Goal: Task Accomplishment & Management: Manage account settings

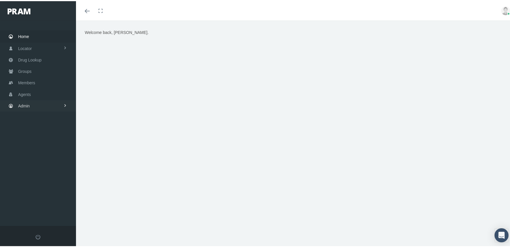
click at [22, 100] on span "Admin" at bounding box center [24, 104] width 12 height 11
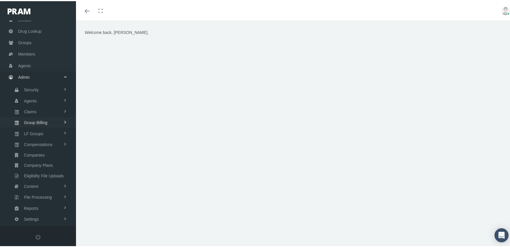
scroll to position [33, 0]
click at [34, 114] on span "Group Billing" at bounding box center [35, 117] width 23 height 10
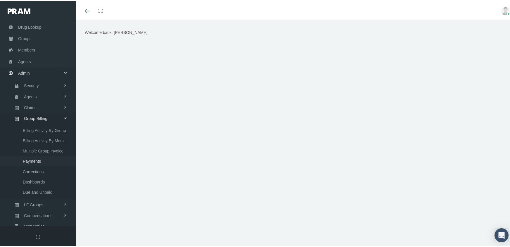
click at [37, 155] on span "Payments" at bounding box center [32, 160] width 18 height 10
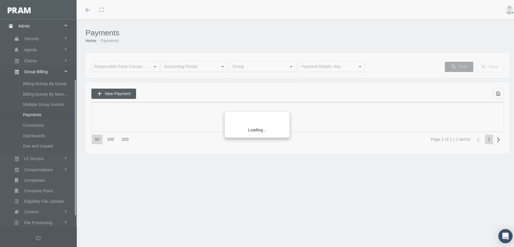
scroll to position [106, 0]
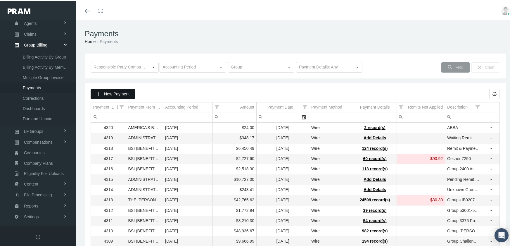
click at [119, 95] on span "New Payment" at bounding box center [116, 92] width 25 height 5
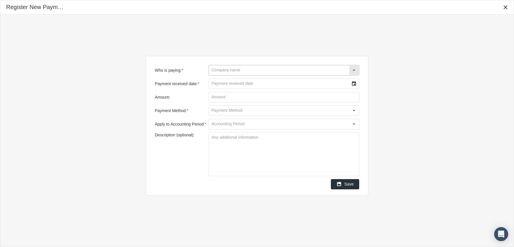
click at [228, 69] on input "Who is paying: *" at bounding box center [279, 70] width 140 height 10
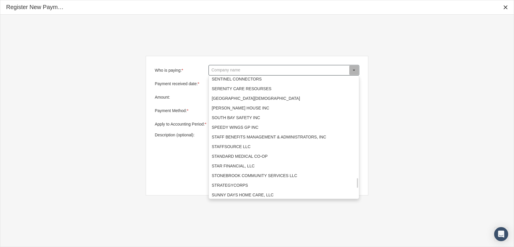
scroll to position [1169, 0]
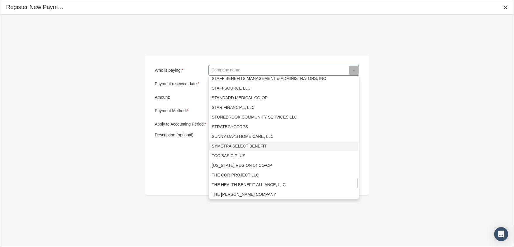
click at [248, 145] on div "SYMETRA SELECT BENEFIT" at bounding box center [284, 146] width 150 height 10
type input "SYMETRA SELECT BENEFIT"
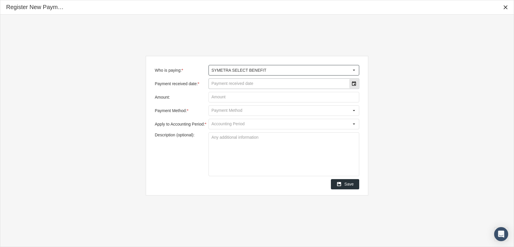
click at [254, 83] on input "Payment received date: *" at bounding box center [279, 84] width 140 height 10
click at [355, 86] on div "Select" at bounding box center [353, 83] width 9 height 9
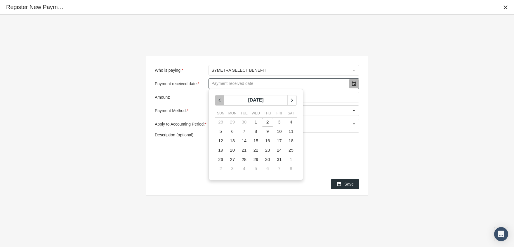
click at [221, 96] on div "chevronleft" at bounding box center [219, 100] width 9 height 10
click at [247, 160] on td "30" at bounding box center [244, 159] width 12 height 9
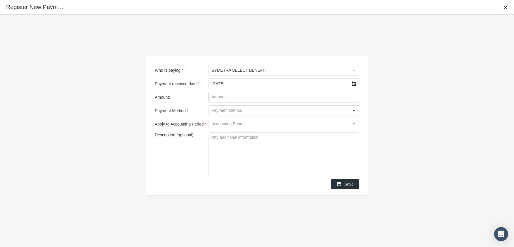
click at [231, 96] on input "Amount:" at bounding box center [284, 97] width 150 height 10
type input "$ 1,405.63"
click at [355, 108] on div "Select" at bounding box center [353, 110] width 9 height 9
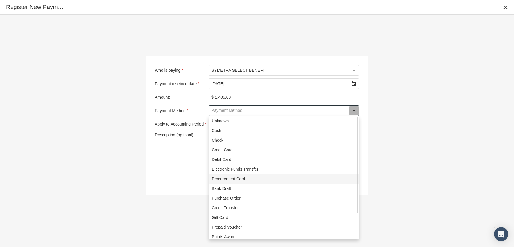
scroll to position [32, 0]
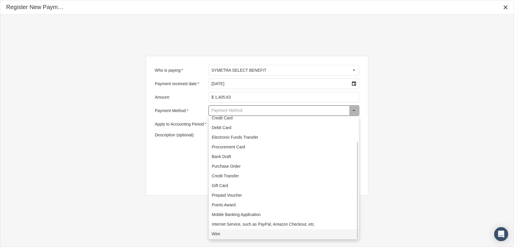
click at [233, 231] on div "Wire" at bounding box center [284, 234] width 150 height 10
type input "Wire"
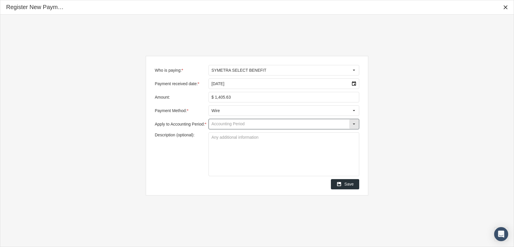
click at [219, 124] on input "Apply to Accounting Period: *" at bounding box center [279, 124] width 140 height 10
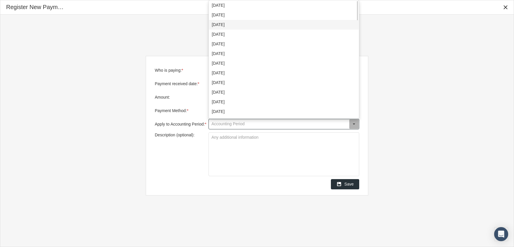
click at [226, 23] on div "September 2025" at bounding box center [284, 25] width 150 height 10
type input "September 2025"
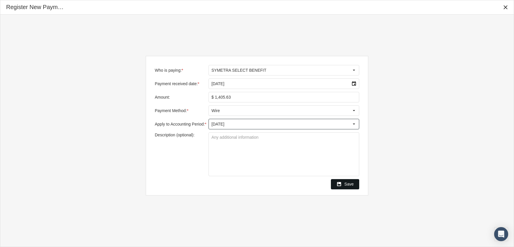
click at [349, 183] on span "Save" at bounding box center [349, 183] width 9 height 5
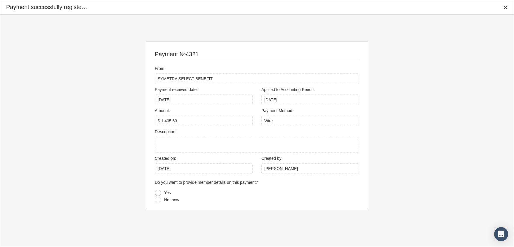
click at [158, 190] on div at bounding box center [158, 192] width 6 height 6
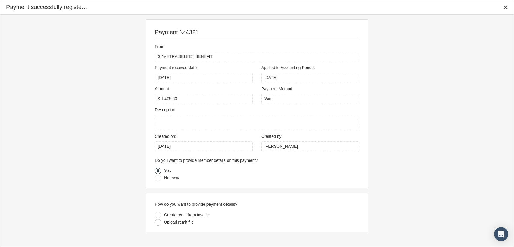
click at [158, 221] on div at bounding box center [158, 222] width 6 height 6
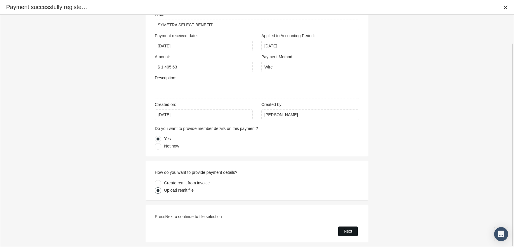
click at [349, 229] on span "Next" at bounding box center [348, 231] width 8 height 5
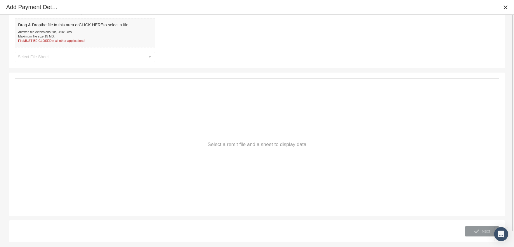
scroll to position [0, 0]
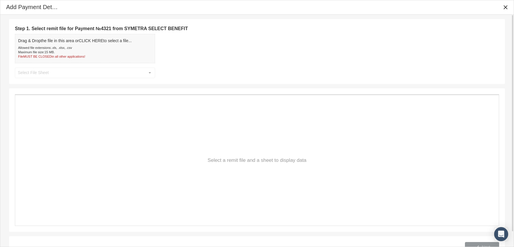
click at [79, 43] on span "Drag & Drop the file in this area or CLICK HERE to select a file..." at bounding box center [75, 40] width 114 height 5
click at [84, 72] on input "text" at bounding box center [80, 73] width 130 height 10
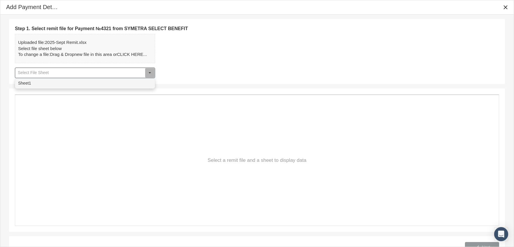
click at [64, 82] on div "Sheet1" at bounding box center [84, 83] width 139 height 10
type input "Sheet1"
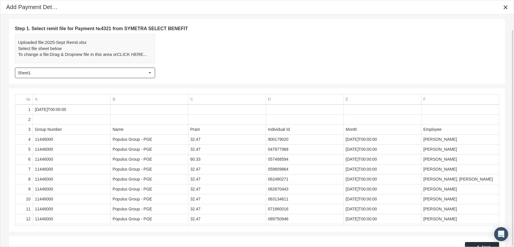
scroll to position [16, 0]
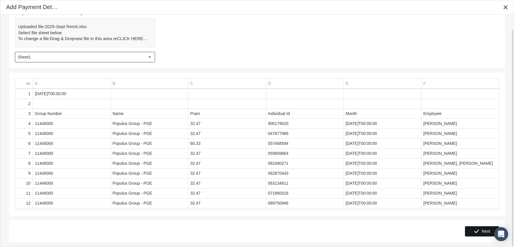
click at [483, 226] on div "Next" at bounding box center [482, 231] width 34 height 10
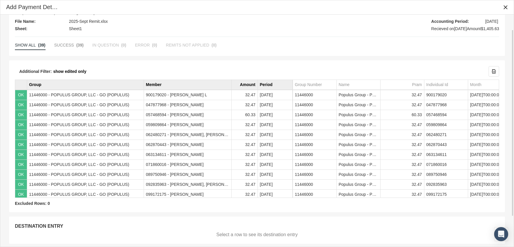
scroll to position [56, 0]
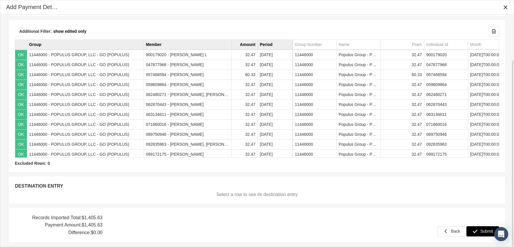
click at [486, 230] on span "Submit" at bounding box center [487, 231] width 13 height 5
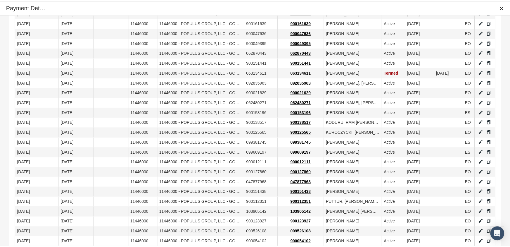
scroll to position [310, 0]
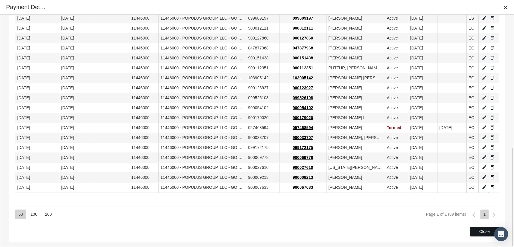
click at [488, 230] on span "Close" at bounding box center [485, 231] width 11 height 5
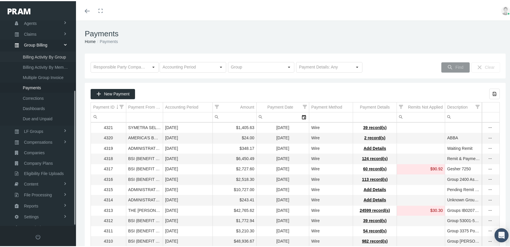
click at [46, 51] on span "Billing Activity By Group" at bounding box center [44, 56] width 43 height 10
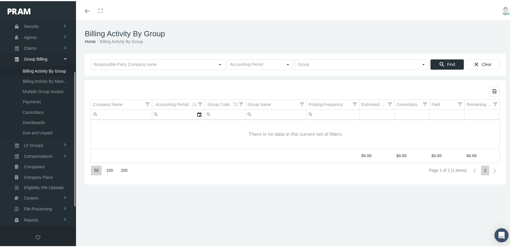
scroll to position [106, 0]
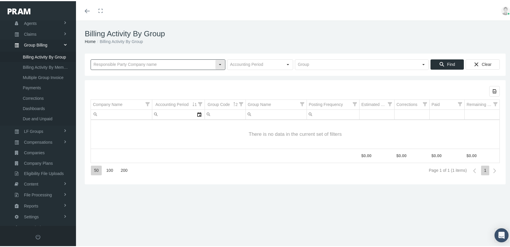
click at [135, 63] on input "text" at bounding box center [153, 63] width 124 height 10
click at [306, 65] on input "text" at bounding box center [356, 63] width 123 height 10
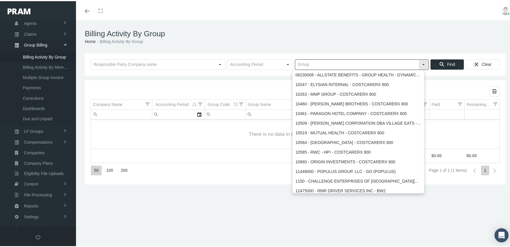
click at [307, 64] on input "text" at bounding box center [356, 63] width 123 height 10
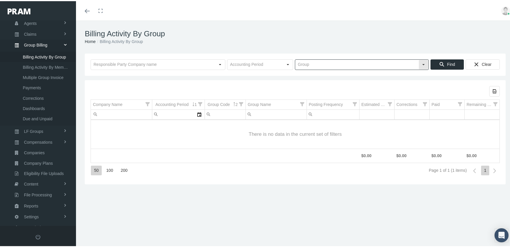
click at [307, 64] on input "text" at bounding box center [356, 63] width 123 height 10
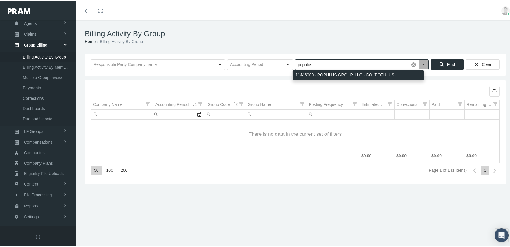
click at [352, 73] on div "11446000 - POPULUS GROUP, LLC - GO (POPULUS)" at bounding box center [358, 74] width 131 height 10
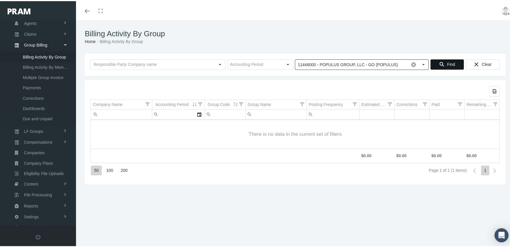
type input "11446000 - POPULUS GROUP, LLC - GO (POPULUS)"
click at [431, 61] on div "Find" at bounding box center [447, 63] width 33 height 10
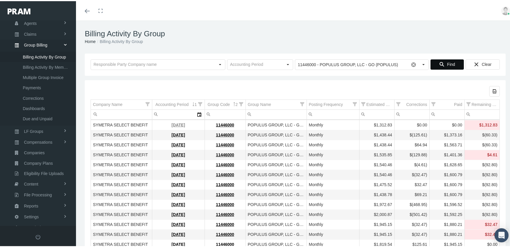
click at [179, 123] on link "[DATE]" at bounding box center [178, 123] width 13 height 5
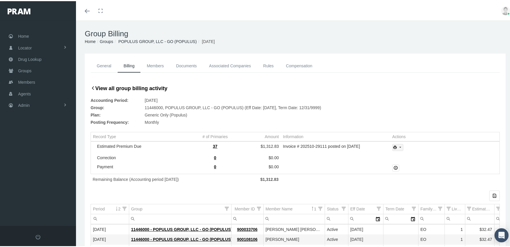
click at [398, 144] on icon "print" at bounding box center [400, 145] width 5 height 5
click at [417, 165] on div "Invoice Details" at bounding box center [414, 165] width 46 height 10
click at [25, 78] on span "Members" at bounding box center [26, 80] width 17 height 11
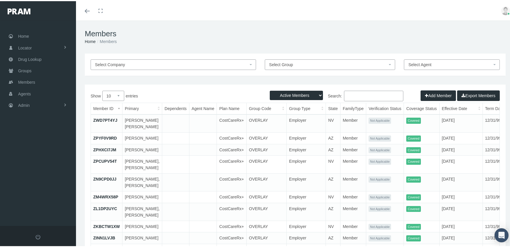
drag, startPoint x: 301, startPoint y: 92, endPoint x: 303, endPoint y: 95, distance: 3.8
click at [301, 92] on select "Active Members Terminated Members Active & Terminated" at bounding box center [296, 93] width 53 height 9
select select "3"
click at [270, 89] on select "Active Members Terminated Members Active & Terminated" at bounding box center [296, 93] width 53 height 9
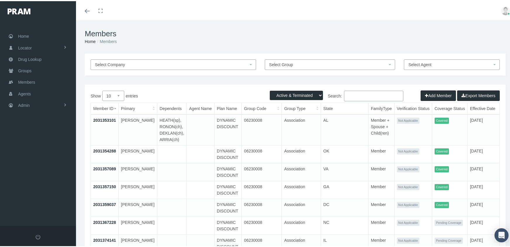
click at [352, 96] on input "Search:" at bounding box center [373, 94] width 59 height 11
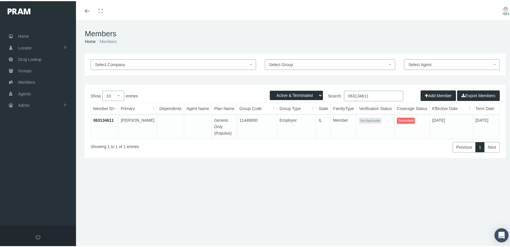
type input "063134611"
click at [106, 116] on td "063134611" at bounding box center [104, 125] width 27 height 24
click at [105, 118] on link "063134611" at bounding box center [103, 119] width 20 height 5
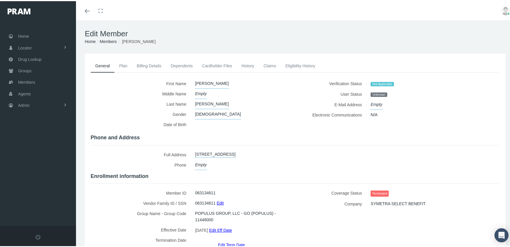
click at [291, 65] on link "Eligibility History" at bounding box center [300, 64] width 39 height 13
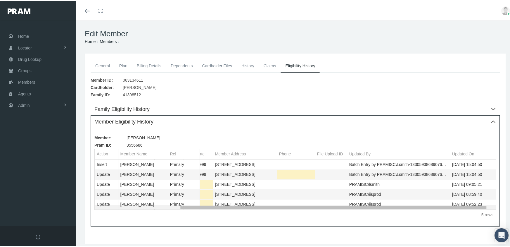
scroll to position [0, 115]
drag, startPoint x: 334, startPoint y: 207, endPoint x: 437, endPoint y: 210, distance: 103.2
click at [437, 210] on body "Toggle Fullscreen Toggle navigation Toggle menubar Toggle fullscreen Profile Lo…" at bounding box center [257, 123] width 514 height 247
drag, startPoint x: 372, startPoint y: 207, endPoint x: 388, endPoint y: 204, distance: 16.0
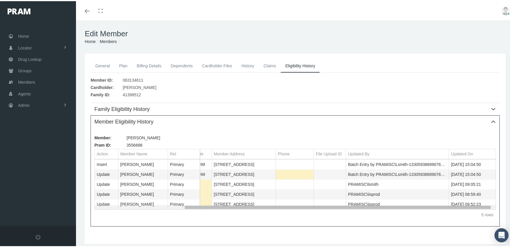
click at [388, 204] on body "Toggle Fullscreen Toggle navigation Toggle menubar Toggle fullscreen Profile Lo…" at bounding box center [257, 123] width 514 height 247
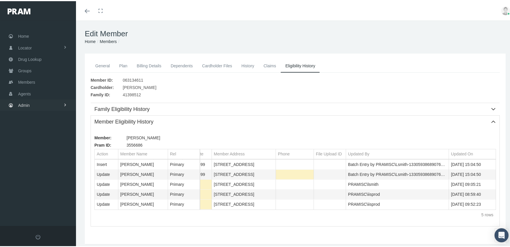
click at [26, 101] on span "Admin" at bounding box center [24, 103] width 12 height 11
click at [51, 198] on span "Eligibility File Uploads" at bounding box center [44, 203] width 40 height 10
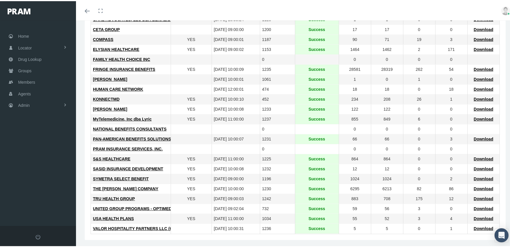
scroll to position [151, 0]
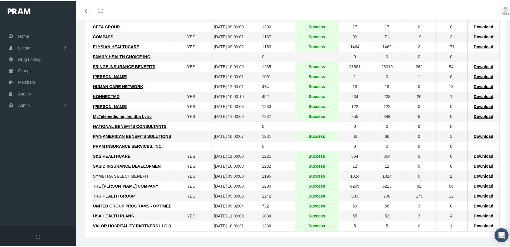
click at [123, 174] on span "SYMETRA SELECT BENEFIT" at bounding box center [121, 174] width 56 height 5
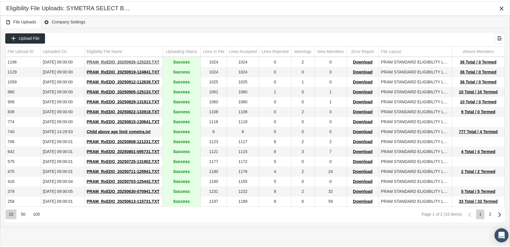
click at [121, 59] on span "PRAM_RxEDO_20250926-125225.TXT" at bounding box center [123, 60] width 73 height 5
drag, startPoint x: 316, startPoint y: 20, endPoint x: 357, endPoint y: 9, distance: 41.5
click at [317, 20] on div "File Uploads Company Settings" at bounding box center [254, 21] width 509 height 13
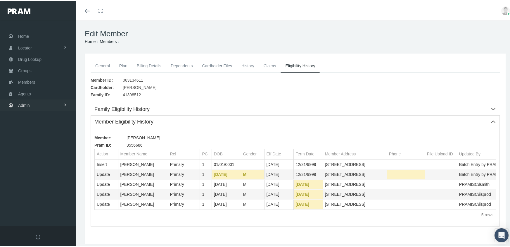
click at [25, 102] on span "Admin" at bounding box center [24, 103] width 12 height 11
click at [52, 198] on span "Eligibility File Uploads" at bounding box center [44, 203] width 40 height 10
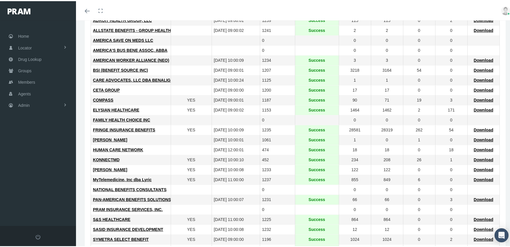
scroll to position [117, 0]
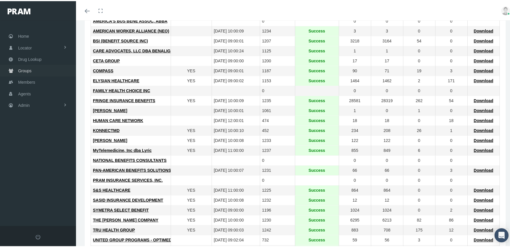
click at [24, 69] on span "Groups" at bounding box center [24, 69] width 13 height 11
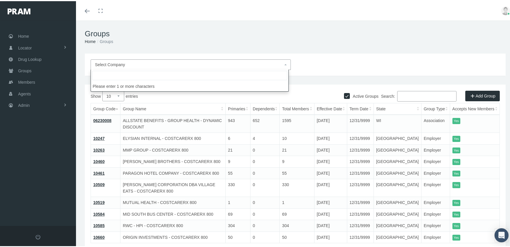
click at [166, 63] on span "Select Company" at bounding box center [189, 63] width 188 height 6
type input "symetra"
select select "7736"
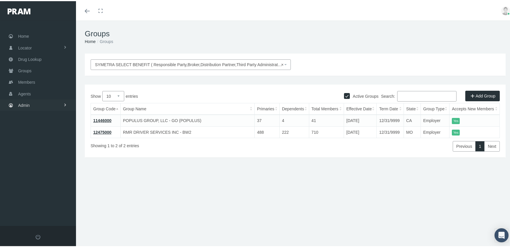
click at [32, 100] on link "Admin" at bounding box center [38, 103] width 76 height 11
click at [51, 199] on span "Eligibility File Uploads" at bounding box center [44, 203] width 40 height 10
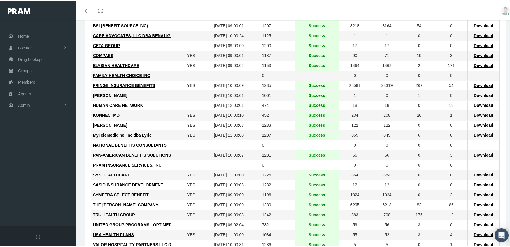
scroll to position [151, 0]
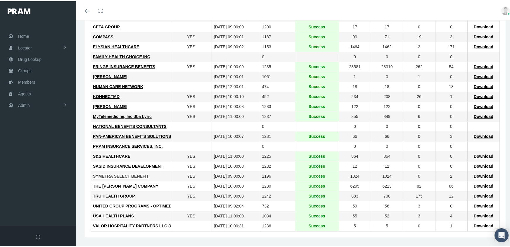
click at [129, 174] on span "SYMETRA SELECT BENEFIT" at bounding box center [121, 174] width 56 height 5
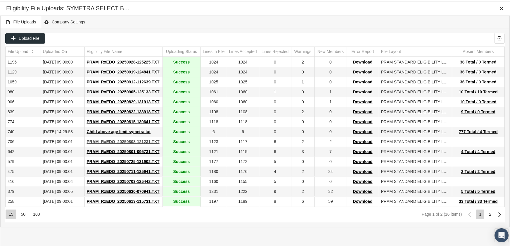
click at [130, 138] on span "PRAM_RxEDO_20250808-121231.TXT" at bounding box center [123, 140] width 73 height 5
click at [122, 91] on span "PRAM_RxEDO_20250905-125133.TXT" at bounding box center [123, 90] width 73 height 5
click at [124, 199] on span "PRAM_RxEDO_20250613-115731.TXT" at bounding box center [123, 200] width 73 height 5
click at [342, 9] on div "Eligibility File Uploads: SYMETRA SELECT BENEFIT" at bounding box center [255, 7] width 498 height 11
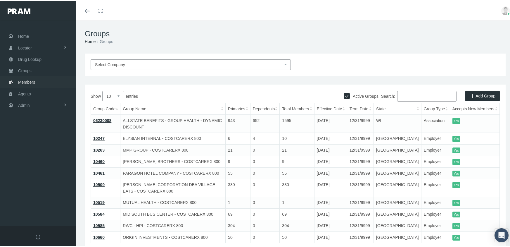
click at [19, 81] on span "Members" at bounding box center [26, 80] width 17 height 11
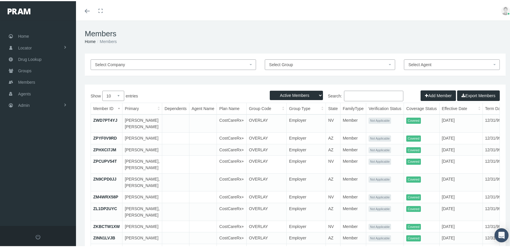
click at [296, 94] on select "Active Members Terminated Members Active & Terminated" at bounding box center [296, 93] width 53 height 9
select select "3"
click at [270, 89] on select "Active Members Terminated Members Active & Terminated" at bounding box center [296, 93] width 53 height 9
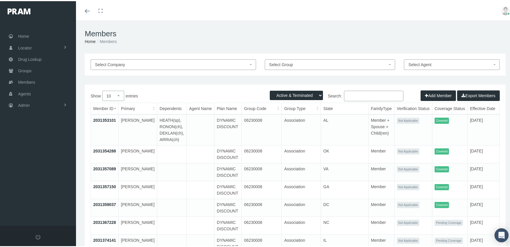
click at [362, 95] on input "Search:" at bounding box center [373, 94] width 59 height 11
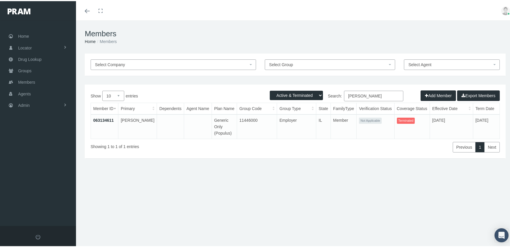
type input "[PERSON_NAME]"
click at [105, 117] on link "063134611" at bounding box center [103, 119] width 20 height 5
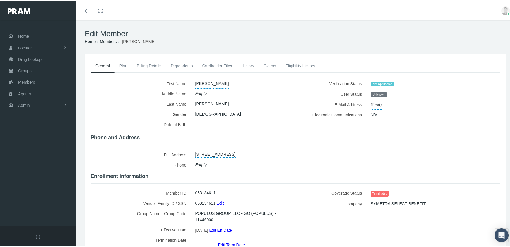
click at [150, 66] on link "Billing Details" at bounding box center [149, 64] width 34 height 13
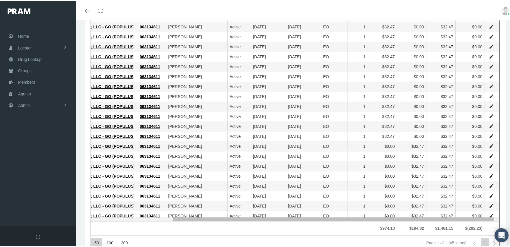
drag, startPoint x: 376, startPoint y: 218, endPoint x: 480, endPoint y: 219, distance: 104.3
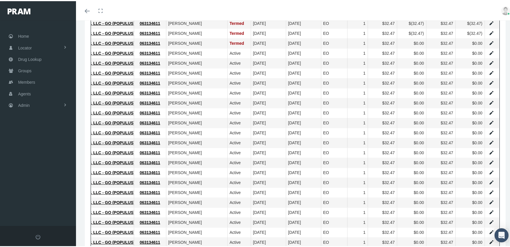
scroll to position [58, 0]
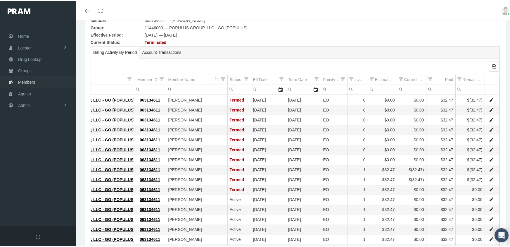
click at [19, 78] on span "Members" at bounding box center [26, 80] width 17 height 11
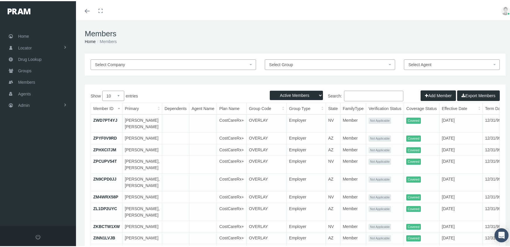
click at [305, 95] on select "Active Members Terminated Members Active & Terminated" at bounding box center [296, 93] width 53 height 9
select select "3"
click at [270, 89] on select "Active Members Terminated Members Active & Terminated" at bounding box center [296, 93] width 53 height 9
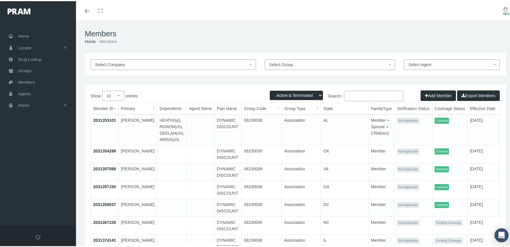
click at [354, 96] on input "Search:" at bounding box center [373, 94] width 59 height 11
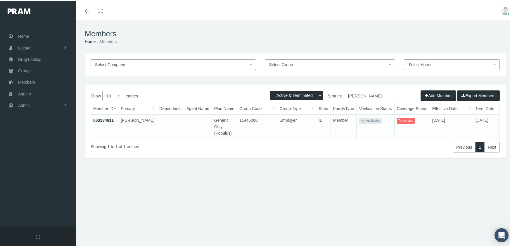
type input "[PERSON_NAME]"
click at [104, 118] on link "063134611" at bounding box center [103, 119] width 20 height 5
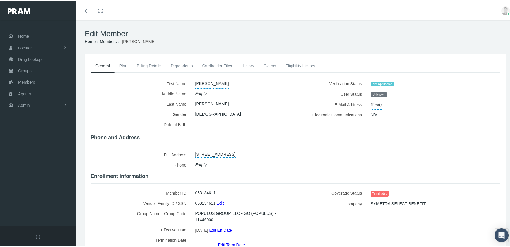
click at [238, 239] on link "Edit Term Date" at bounding box center [231, 243] width 27 height 8
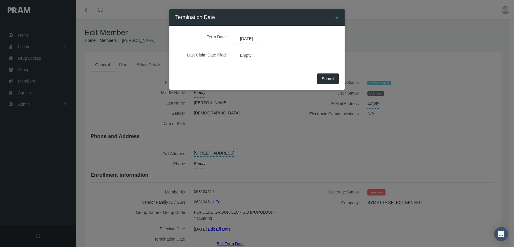
click at [256, 39] on span "[DATE]" at bounding box center [247, 39] width 22 height 10
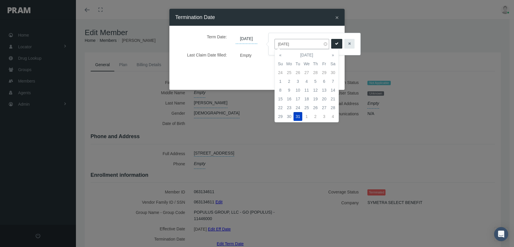
drag, startPoint x: 300, startPoint y: 42, endPoint x: 271, endPoint y: 37, distance: 29.7
click at [271, 37] on div "[DATE]" at bounding box center [315, 44] width 92 height 22
type input "[DATE]"
click at [335, 46] on button "submit" at bounding box center [336, 44] width 11 height 10
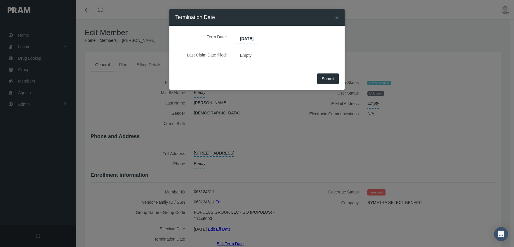
click at [337, 77] on button "Submit" at bounding box center [328, 78] width 22 height 11
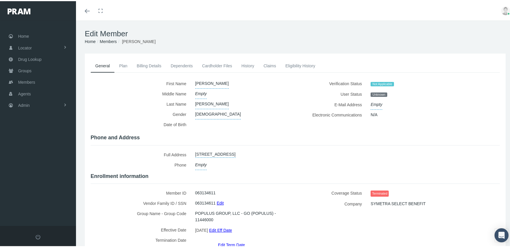
click at [108, 41] on link "Members" at bounding box center [108, 40] width 17 height 5
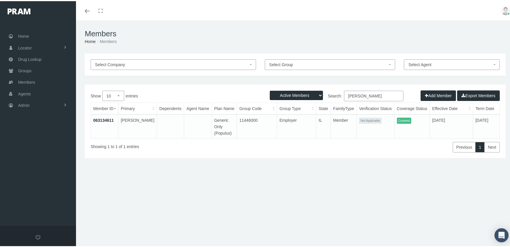
click at [292, 94] on select "Active Members Terminated Members Active & Terminated" at bounding box center [296, 93] width 53 height 9
select select "3"
click at [270, 89] on select "Active Members Terminated Members Active & Terminated" at bounding box center [296, 93] width 53 height 9
click at [371, 95] on input "[PERSON_NAME]" at bounding box center [373, 94] width 59 height 11
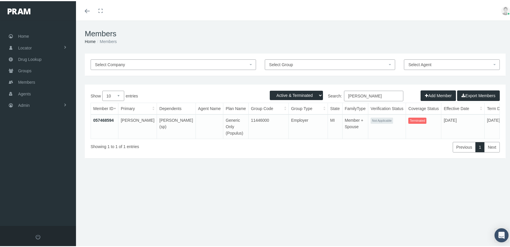
type input "[PERSON_NAME]"
click at [101, 117] on link "057468594" at bounding box center [103, 119] width 20 height 5
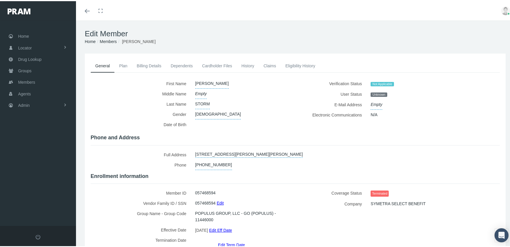
click at [229, 239] on link "Edit Term Date" at bounding box center [231, 243] width 27 height 8
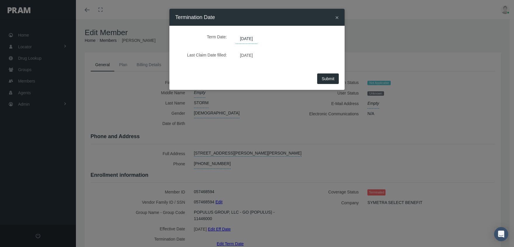
click at [251, 38] on span "[DATE]" at bounding box center [247, 39] width 22 height 10
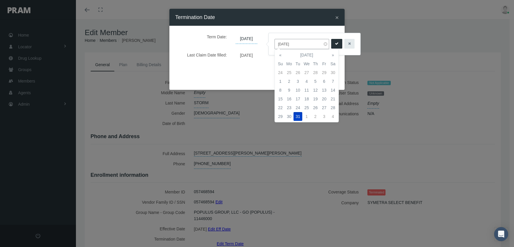
drag, startPoint x: 300, startPoint y: 44, endPoint x: 264, endPoint y: 36, distance: 37.6
click at [264, 36] on body "Toggle Fullscreen Toggle navigation Toggle menubar Toggle fullscreen Profile Lo…" at bounding box center [257, 123] width 514 height 247
drag, startPoint x: 299, startPoint y: 44, endPoint x: 269, endPoint y: 36, distance: 31.0
click at [269, 36] on div "[DATE]" at bounding box center [315, 44] width 92 height 22
type input "12/31/2039"
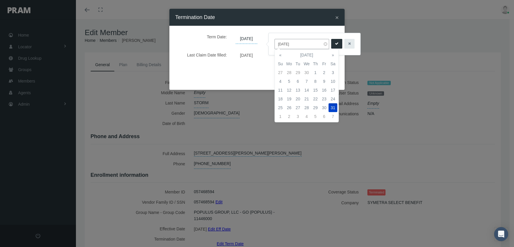
click at [335, 43] on icon "submit" at bounding box center [337, 44] width 4 height 6
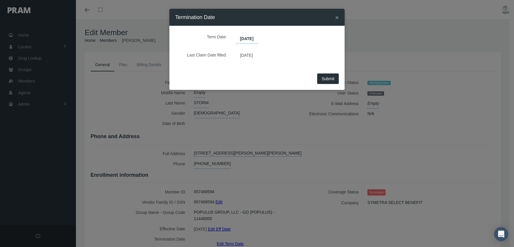
click at [329, 81] on button "Submit" at bounding box center [328, 78] width 22 height 11
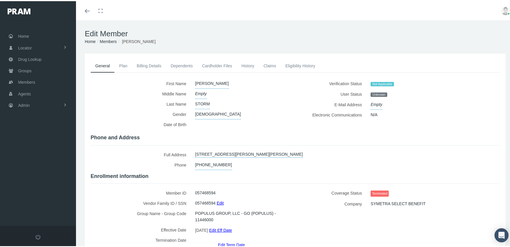
click at [155, 66] on link "Billing Details" at bounding box center [149, 64] width 34 height 13
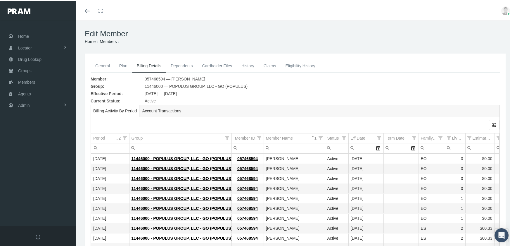
click at [110, 38] on link "Members" at bounding box center [108, 40] width 17 height 5
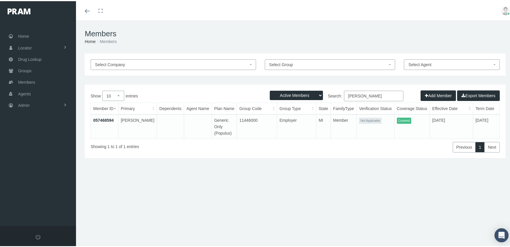
drag, startPoint x: 377, startPoint y: 95, endPoint x: 298, endPoint y: 86, distance: 79.4
click at [298, 86] on div "Active Members Terminated Members Active & Terminated Add Member Export Members…" at bounding box center [295, 120] width 421 height 74
type input "900171247"
click at [105, 117] on link "900171247" at bounding box center [103, 119] width 20 height 5
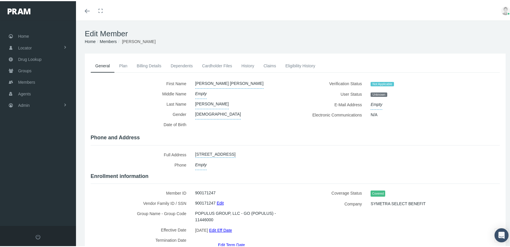
click at [148, 63] on link "Billing Details" at bounding box center [149, 64] width 34 height 13
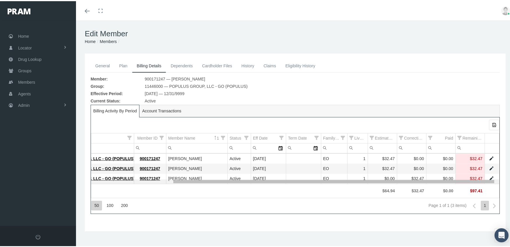
drag, startPoint x: 359, startPoint y: 181, endPoint x: 456, endPoint y: 191, distance: 96.9
click at [456, 191] on body "Toggle Fullscreen Toggle navigation Toggle menubar Toggle fullscreen Profile Lo…" at bounding box center [257, 123] width 514 height 247
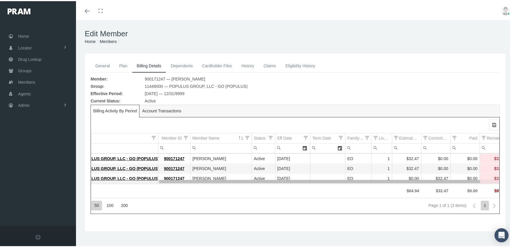
scroll to position [0, 40]
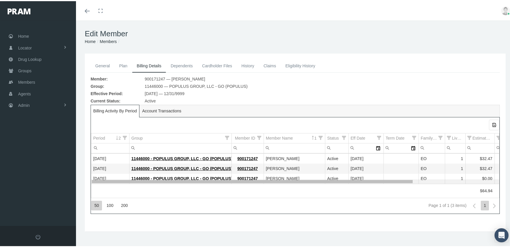
drag, startPoint x: 272, startPoint y: 179, endPoint x: 186, endPoint y: 170, distance: 86.9
click at [186, 170] on body "Toggle Fullscreen Toggle navigation Toggle menubar Toggle fullscreen Profile Lo…" at bounding box center [257, 123] width 514 height 247
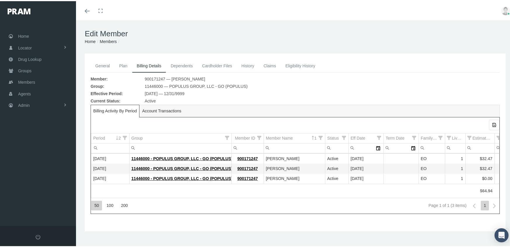
click at [108, 39] on link "Members" at bounding box center [108, 40] width 17 height 5
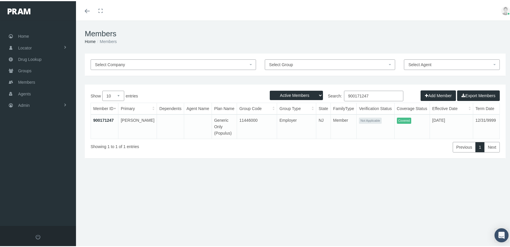
click at [290, 92] on select "Active Members Terminated Members Active & Terminated" at bounding box center [296, 93] width 53 height 9
select select "3"
click at [270, 89] on select "Active Members Terminated Members Active & Terminated" at bounding box center [296, 93] width 53 height 9
click at [373, 94] on input "900171247" at bounding box center [373, 94] width 59 height 11
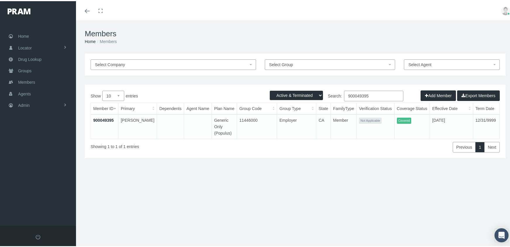
type input "900049395"
click at [101, 121] on link "900049395" at bounding box center [103, 119] width 20 height 5
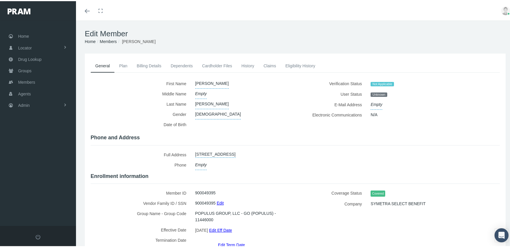
click at [146, 64] on link "Billing Details" at bounding box center [149, 64] width 34 height 13
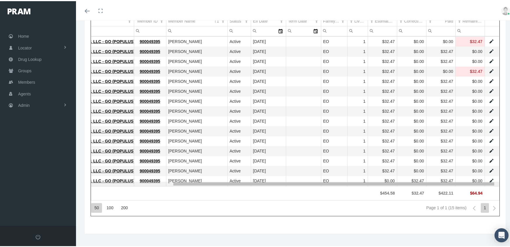
drag, startPoint x: 400, startPoint y: 182, endPoint x: 329, endPoint y: 179, distance: 70.8
click at [491, 130] on body "Toggle Fullscreen Toggle navigation Toggle menubar Toggle fullscreen Profile Lo…" at bounding box center [257, 6] width 514 height 247
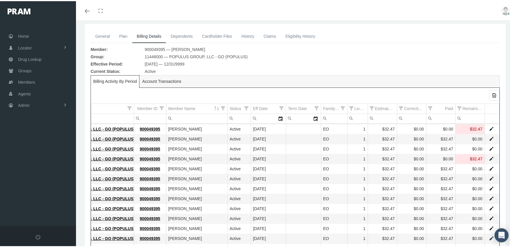
scroll to position [29, 0]
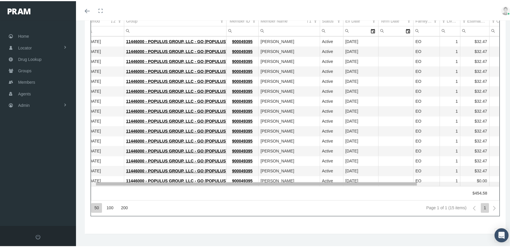
drag, startPoint x: 354, startPoint y: 182, endPoint x: 276, endPoint y: 182, distance: 77.7
click at [276, 130] on body "Toggle Fullscreen Toggle navigation Toggle menubar Toggle fullscreen Profile Lo…" at bounding box center [257, 6] width 514 height 247
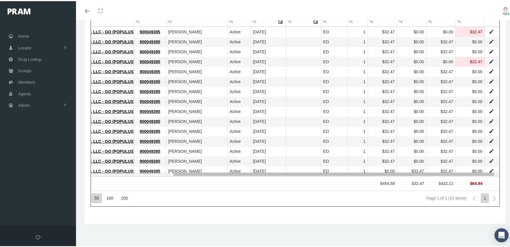
drag, startPoint x: 349, startPoint y: 172, endPoint x: 271, endPoint y: 144, distance: 83.2
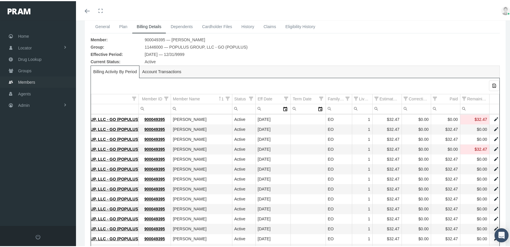
click at [28, 77] on span "Members" at bounding box center [26, 80] width 17 height 11
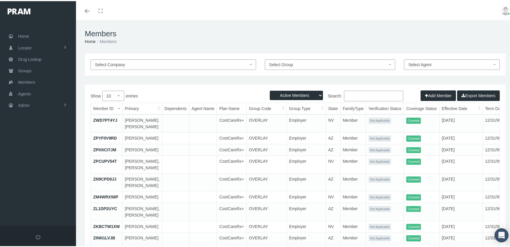
click at [357, 95] on input "Search:" at bounding box center [373, 94] width 59 height 11
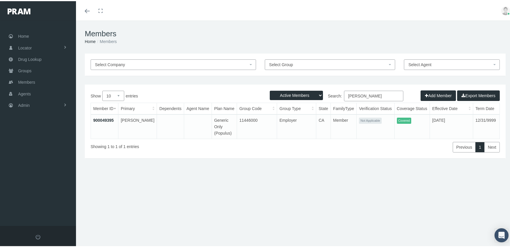
type input "Ian driscoll"
click at [107, 120] on link "900049395" at bounding box center [103, 119] width 20 height 5
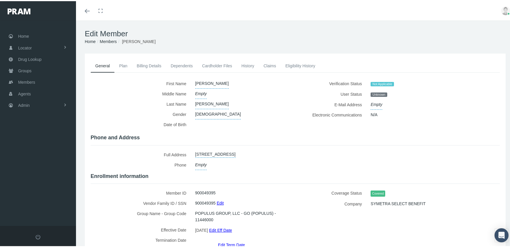
click at [146, 63] on link "Billing Details" at bounding box center [149, 64] width 34 height 13
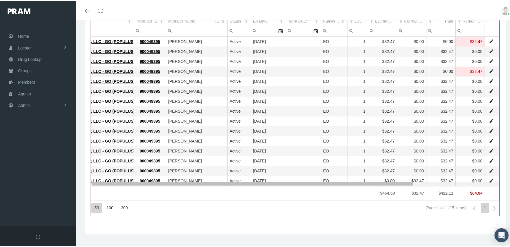
scroll to position [0, 102]
drag, startPoint x: 348, startPoint y: 183, endPoint x: 336, endPoint y: 158, distance: 28.1
click at [486, 130] on body "Toggle Fullscreen Toggle navigation Toggle menubar Toggle fullscreen Profile Lo…" at bounding box center [257, 6] width 514 height 247
drag, startPoint x: 364, startPoint y: 184, endPoint x: 411, endPoint y: 183, distance: 47.9
click at [411, 130] on body "Toggle Fullscreen Toggle navigation Toggle menubar Toggle fullscreen Profile Lo…" at bounding box center [257, 6] width 514 height 247
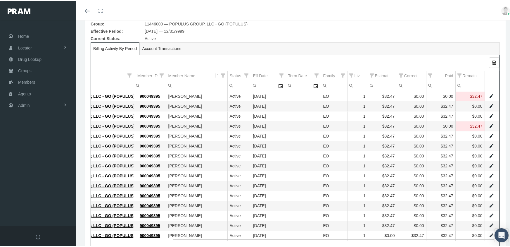
scroll to position [0, 0]
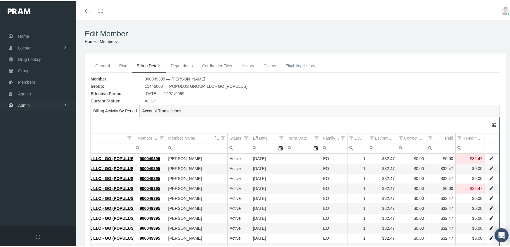
click at [24, 98] on span "Admin" at bounding box center [24, 103] width 12 height 11
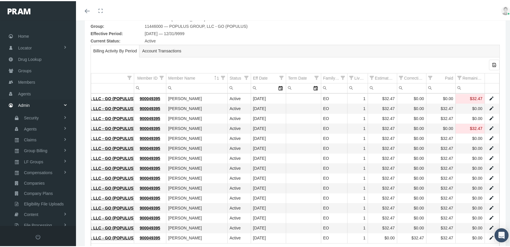
scroll to position [117, 0]
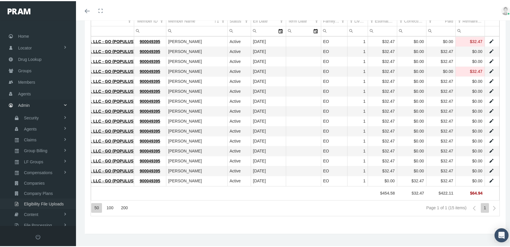
click at [49, 198] on span "Eligibility File Uploads" at bounding box center [44, 203] width 40 height 10
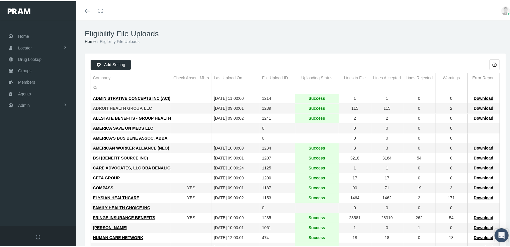
click at [134, 106] on span "ADROIT HEALTH GROUP, LLC" at bounding box center [122, 107] width 59 height 5
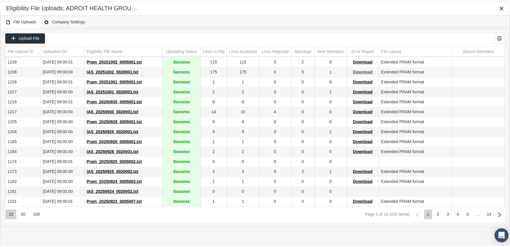
click at [366, 71] on span "Download" at bounding box center [363, 70] width 20 height 5
drag, startPoint x: 316, startPoint y: 14, endPoint x: 312, endPoint y: 13, distance: 4.1
click at [316, 14] on div "Eligibility File Uploads: ADROIT HEALTH GROUP, LLC" at bounding box center [254, 7] width 509 height 14
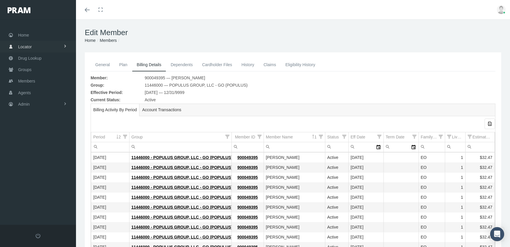
scroll to position [117, 0]
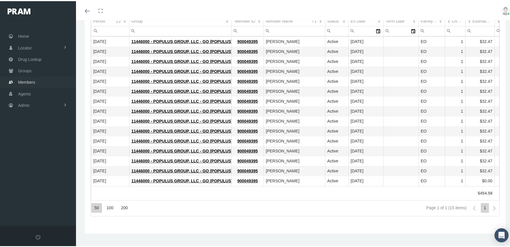
click at [27, 77] on span "Members" at bounding box center [26, 80] width 17 height 11
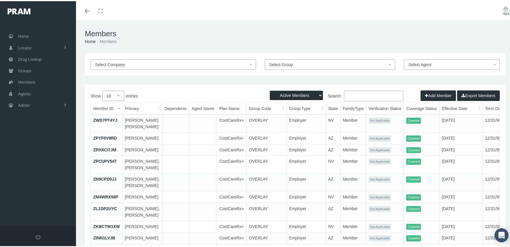
click at [286, 94] on select "Active Members Terminated Members Active & Terminated" at bounding box center [296, 93] width 53 height 9
select select "3"
click at [270, 89] on select "Active Members Terminated Members Active & Terminated" at bounding box center [296, 93] width 53 height 9
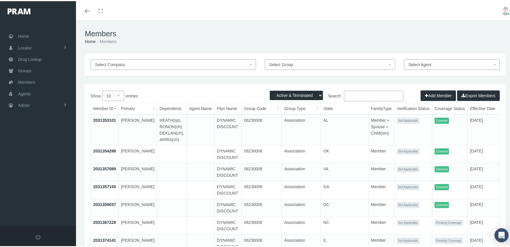
click at [351, 97] on input "Search:" at bounding box center [373, 94] width 59 height 11
paste input "M52327108"
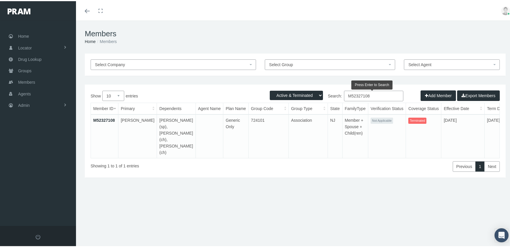
type input "M52327108"
click at [105, 120] on link "M52327108" at bounding box center [104, 119] width 22 height 5
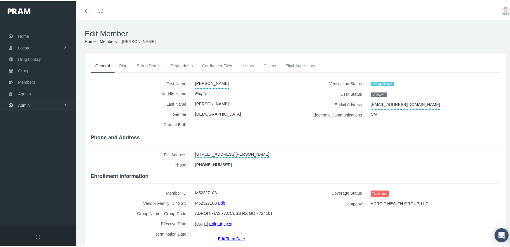
click at [16, 101] on link "Admin" at bounding box center [38, 103] width 76 height 11
click at [44, 198] on span "Eligibility File Uploads" at bounding box center [44, 203] width 40 height 10
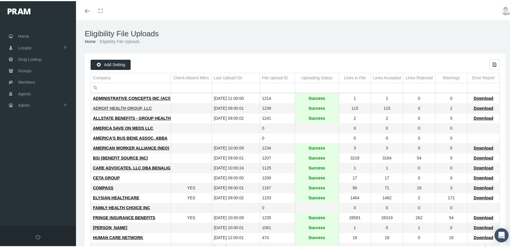
click at [133, 106] on span "ADROIT HEALTH GROUP, LLC" at bounding box center [122, 107] width 59 height 5
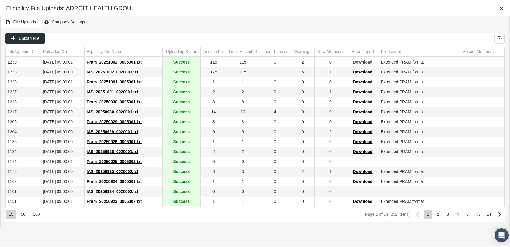
click at [360, 60] on span "Download" at bounding box center [363, 60] width 20 height 5
click at [326, 13] on div "Eligibility File Uploads: ADROIT HEALTH GROUP, LLC" at bounding box center [254, 7] width 509 height 14
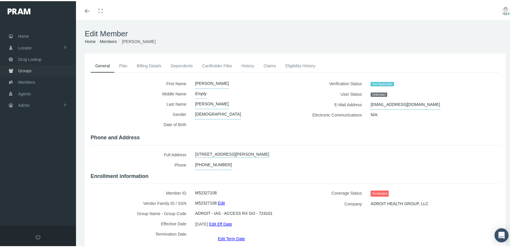
click at [25, 67] on span "Groups" at bounding box center [24, 69] width 13 height 11
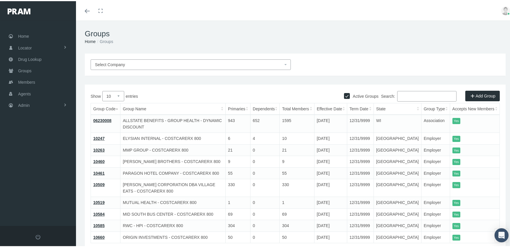
click at [404, 92] on input "Search:" at bounding box center [426, 95] width 59 height 11
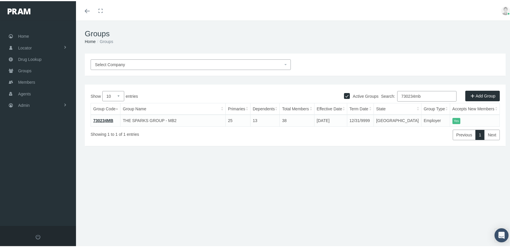
type input "730234mb"
click at [105, 119] on link "730234MB" at bounding box center [103, 119] width 20 height 5
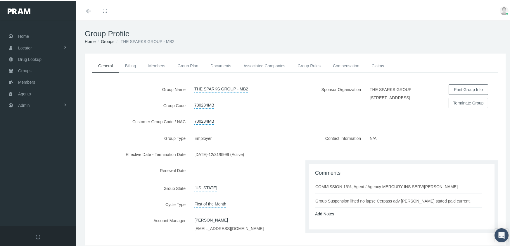
click at [264, 64] on link "Associated Companies" at bounding box center [264, 64] width 54 height 13
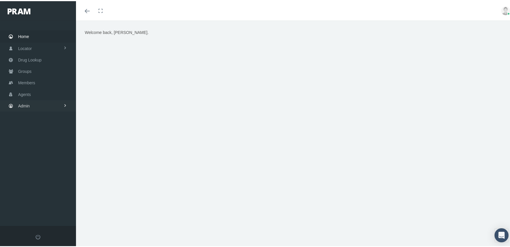
click at [25, 101] on span "Admin" at bounding box center [24, 104] width 12 height 11
click at [43, 146] on span "Group Billing" at bounding box center [35, 150] width 23 height 10
click at [33, 188] on span "Payments" at bounding box center [32, 193] width 18 height 10
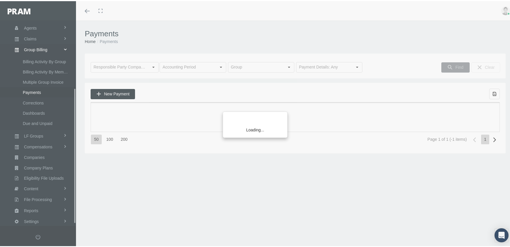
scroll to position [106, 0]
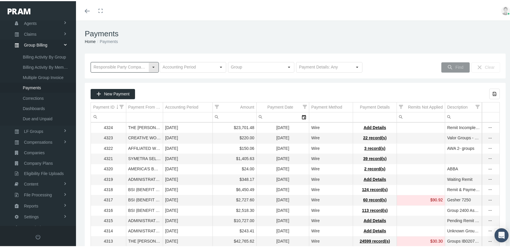
click at [127, 63] on input "text" at bounding box center [120, 66] width 58 height 10
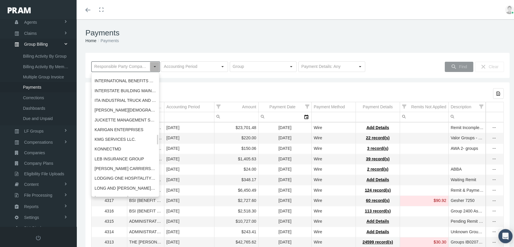
scroll to position [731, 0]
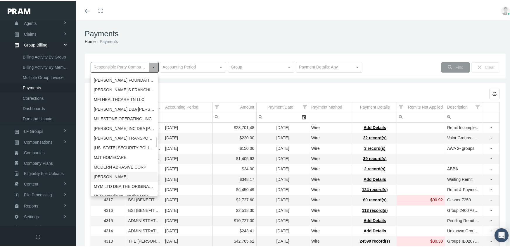
click at [120, 173] on div "MORGAN WHITE" at bounding box center [124, 176] width 66 height 10
type input "MORGAN WHITE"
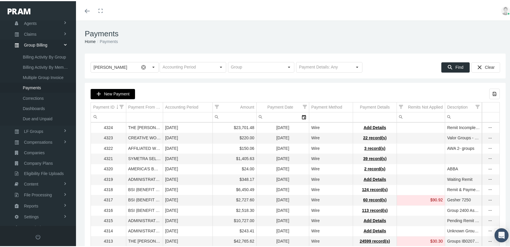
click at [121, 91] on span "New Payment" at bounding box center [116, 92] width 25 height 5
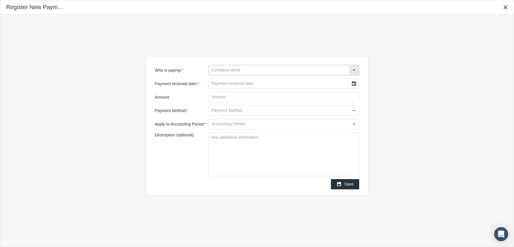
click at [257, 66] on input "Who is paying: *" at bounding box center [279, 70] width 140 height 10
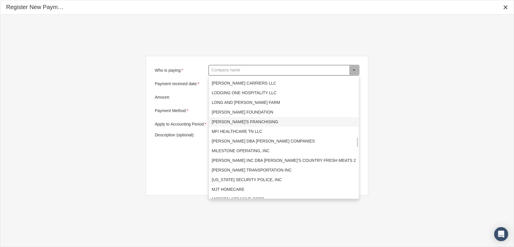
scroll to position [818, 0]
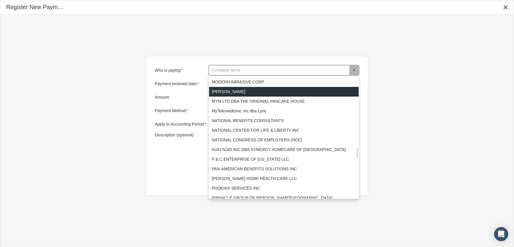
click at [235, 90] on div "MORGAN WHITE" at bounding box center [284, 92] width 150 height 10
type input "MORGAN WHITE"
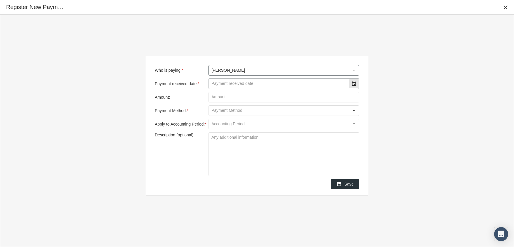
click at [353, 83] on div "Select" at bounding box center [353, 83] width 9 height 9
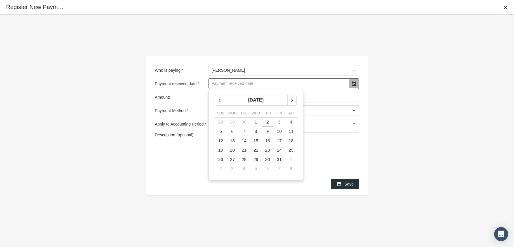
click at [266, 122] on td "2" at bounding box center [268, 121] width 12 height 9
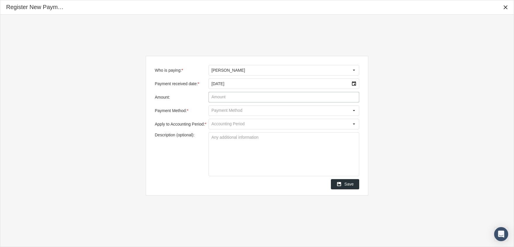
click at [229, 98] on input "Amount:" at bounding box center [284, 97] width 150 height 10
type input "$ 6,224.76"
click at [355, 108] on div "Select" at bounding box center [353, 110] width 9 height 9
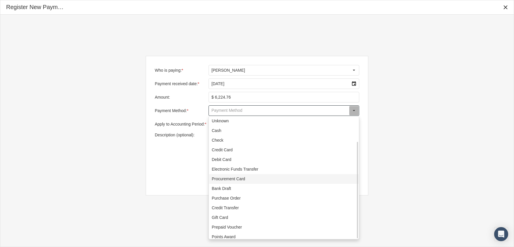
scroll to position [32, 0]
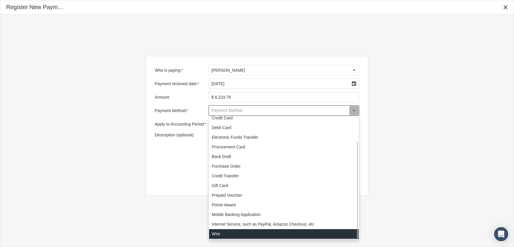
click at [222, 235] on div "Wire" at bounding box center [284, 234] width 150 height 10
type input "Wire"
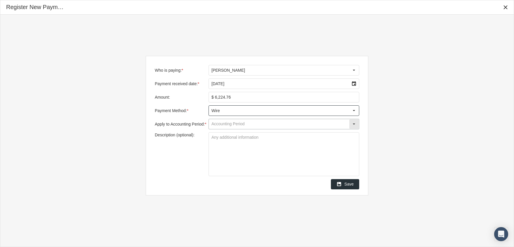
click at [217, 123] on input "Apply to Accounting Period: *" at bounding box center [279, 124] width 140 height 10
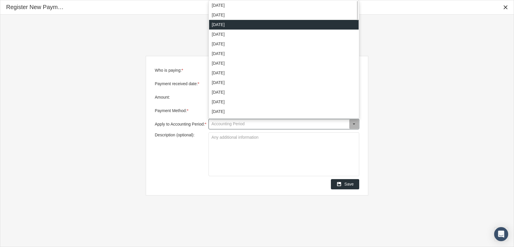
click at [235, 23] on div "September 2025" at bounding box center [284, 25] width 150 height 10
type input "September 2025"
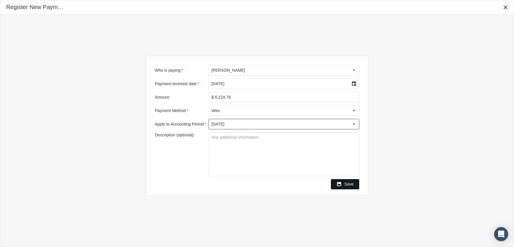
click at [347, 180] on div "Save" at bounding box center [345, 184] width 28 height 10
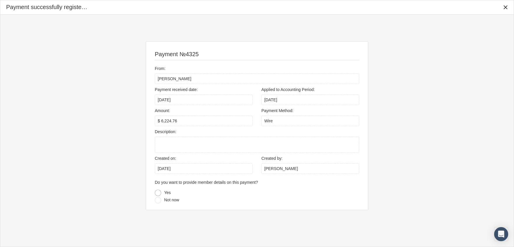
click at [156, 193] on div at bounding box center [158, 192] width 6 height 6
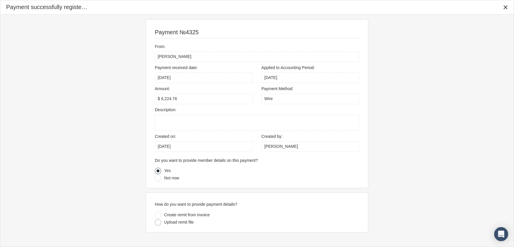
click at [158, 222] on div at bounding box center [158, 222] width 6 height 6
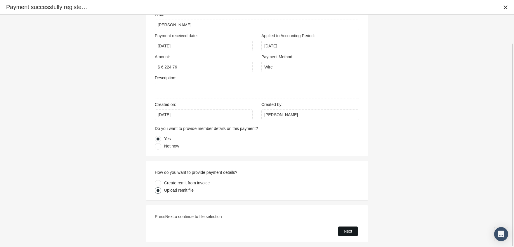
click at [344, 231] on div "Next" at bounding box center [348, 230] width 19 height 9
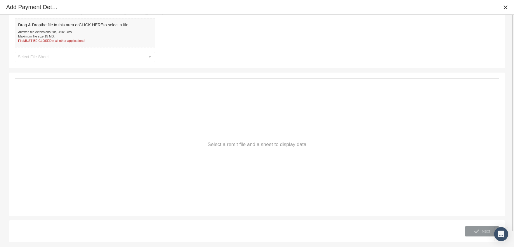
scroll to position [0, 0]
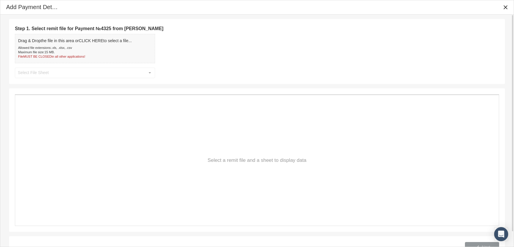
click at [84, 46] on div "Allowed file extensions: .xls, .xlsx, .csv" at bounding box center [75, 48] width 114 height 4
click at [103, 73] on input "text" at bounding box center [80, 73] width 130 height 10
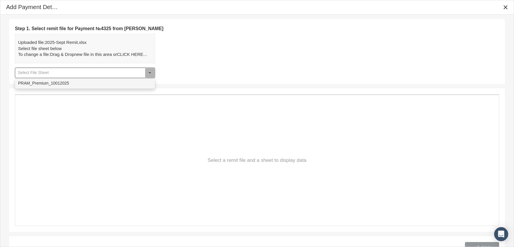
click at [97, 81] on div "PRAM_Premium_10012025" at bounding box center [84, 83] width 139 height 10
type input "PRAM_Premium_10012025"
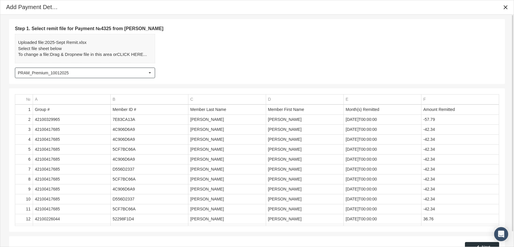
scroll to position [16, 0]
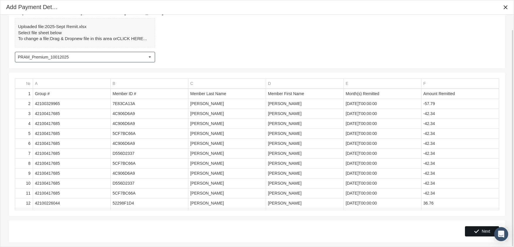
click at [477, 231] on icon "Next" at bounding box center [476, 230] width 5 height 5
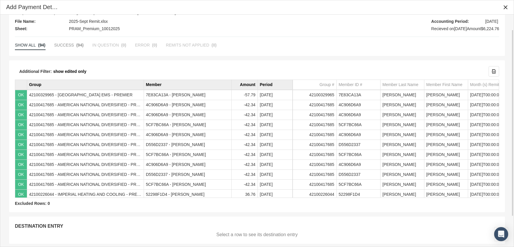
scroll to position [56, 0]
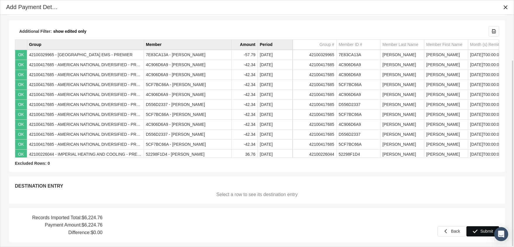
click at [480, 227] on div "Submit" at bounding box center [483, 231] width 32 height 10
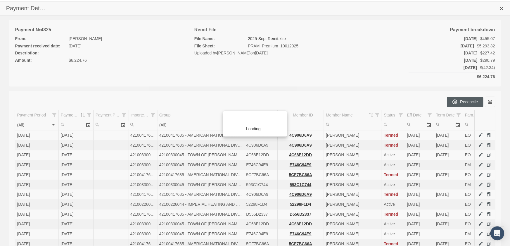
scroll to position [106, 0]
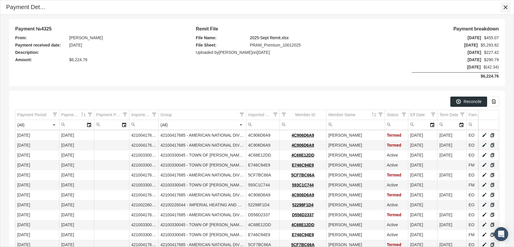
click at [507, 6] on icon "Close" at bounding box center [505, 7] width 5 height 5
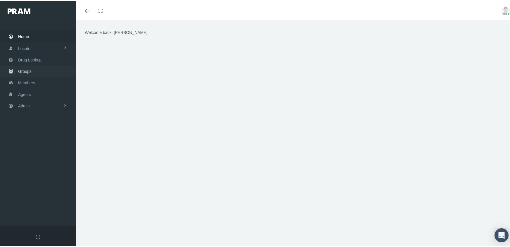
click at [24, 69] on span "Groups" at bounding box center [24, 70] width 13 height 11
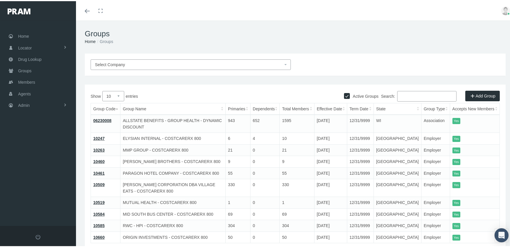
click at [413, 97] on input "Search:" at bounding box center [426, 95] width 59 height 11
click at [344, 93] on input "Active Groups" at bounding box center [347, 94] width 6 height 6
checkbox input "false"
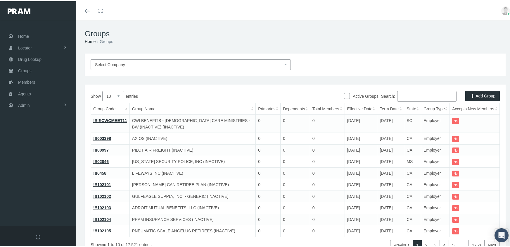
click at [405, 94] on input "Search:" at bounding box center [426, 95] width 59 height 11
paste input "421003 20760"
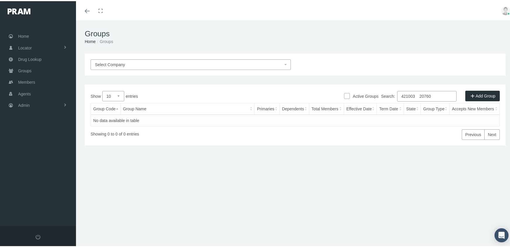
click at [416, 93] on input "421003 20760" at bounding box center [426, 95] width 59 height 11
drag, startPoint x: 416, startPoint y: 94, endPoint x: 428, endPoint y: 95, distance: 12.6
click at [428, 95] on input "42100320760" at bounding box center [426, 95] width 59 height 11
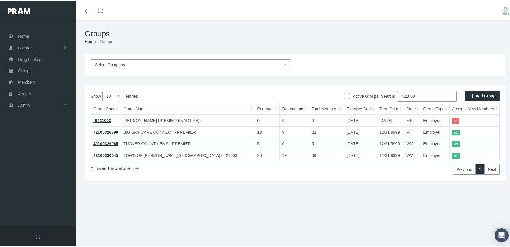
type input "421003"
